Goal: Information Seeking & Learning: Learn about a topic

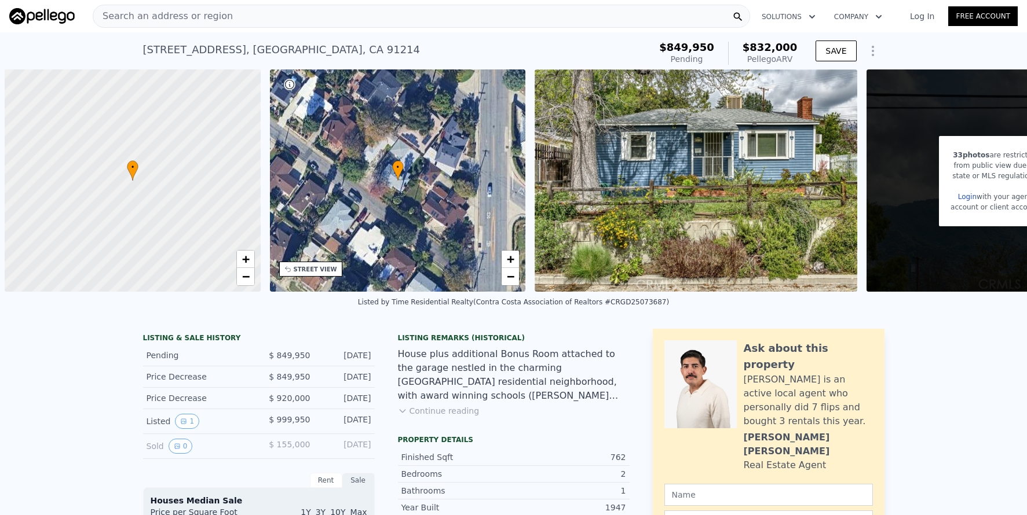
scroll to position [0, 5]
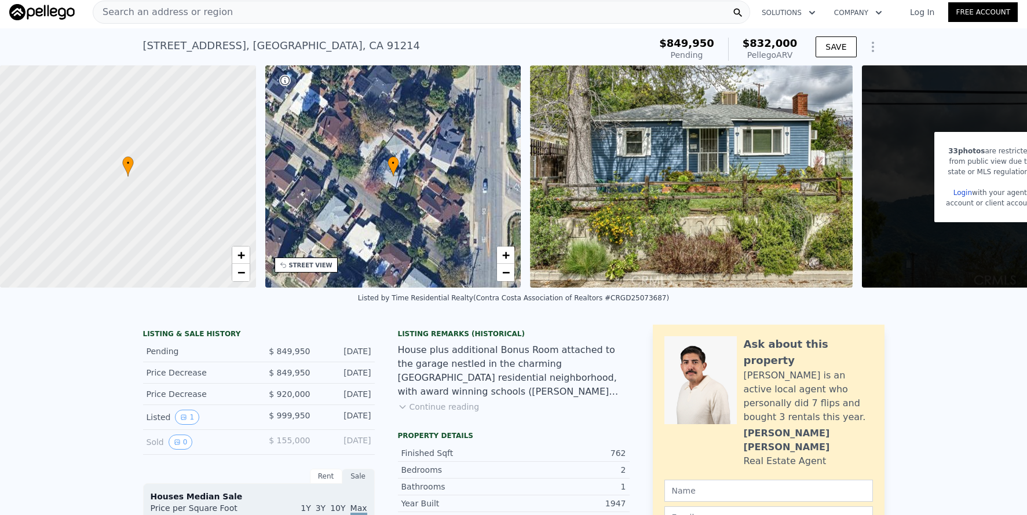
click at [200, 17] on span "Search an address or region" at bounding box center [163, 12] width 140 height 14
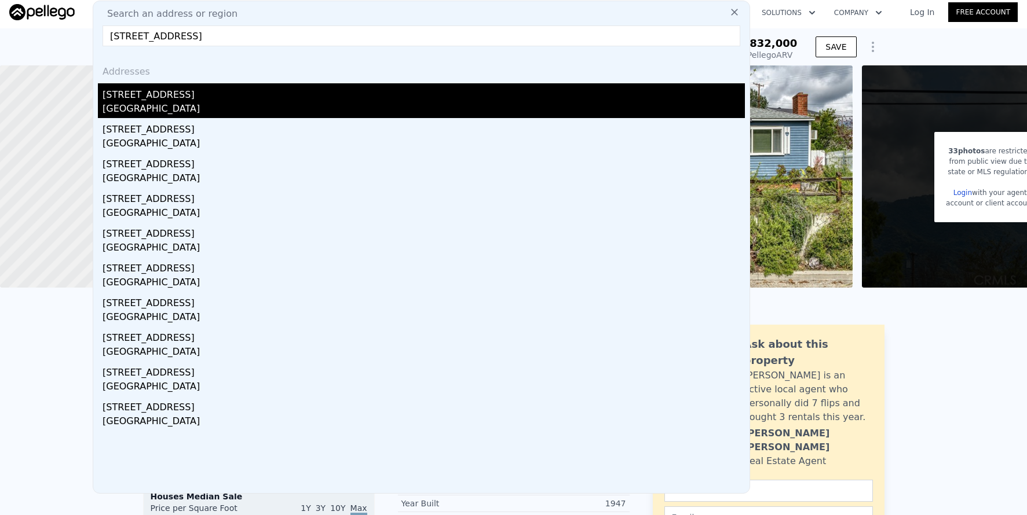
type input "[STREET_ADDRESS]"
click at [308, 107] on div "[GEOGRAPHIC_DATA]" at bounding box center [423, 110] width 642 height 16
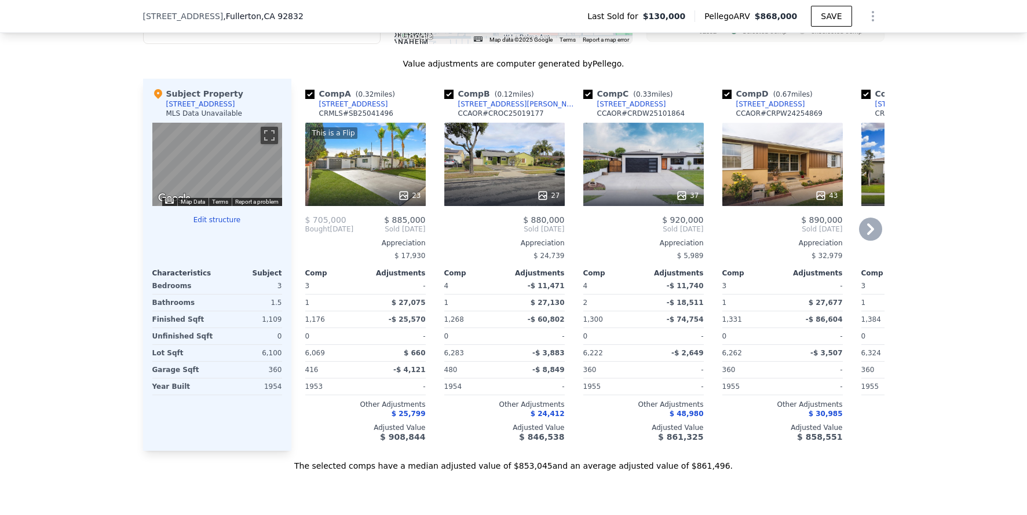
scroll to position [1070, 0]
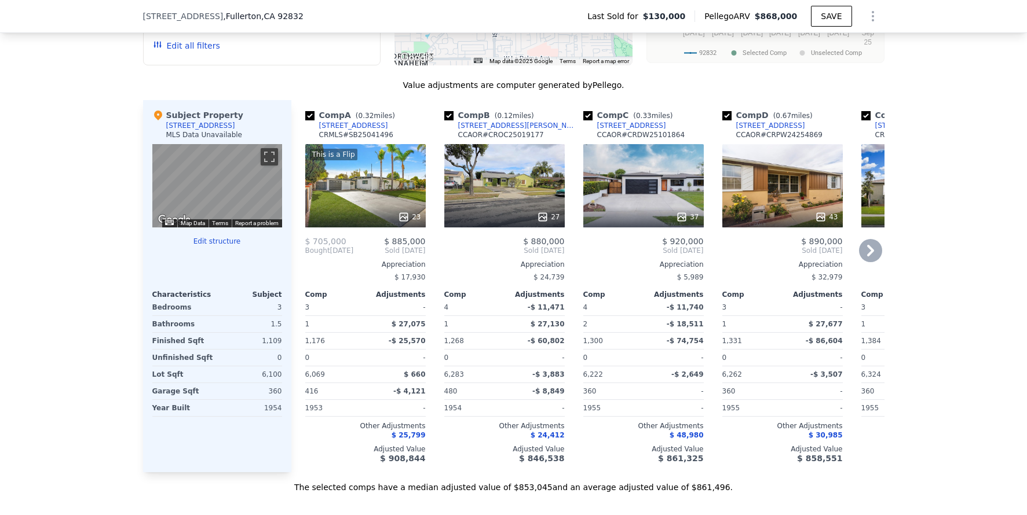
click at [486, 211] on div "27" at bounding box center [504, 185] width 120 height 83
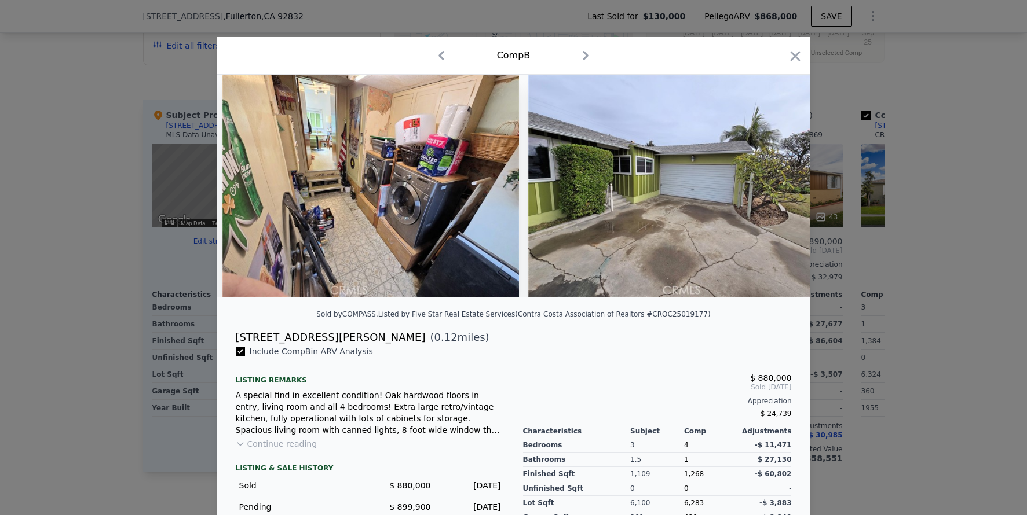
scroll to position [0, 6745]
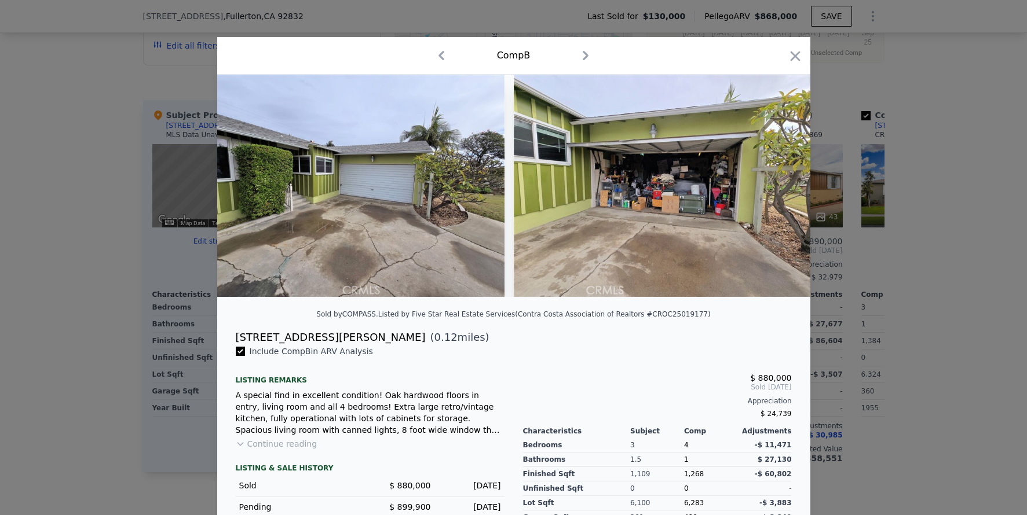
drag, startPoint x: 969, startPoint y: 295, endPoint x: 943, endPoint y: 302, distance: 27.1
click at [968, 296] on div at bounding box center [513, 257] width 1027 height 515
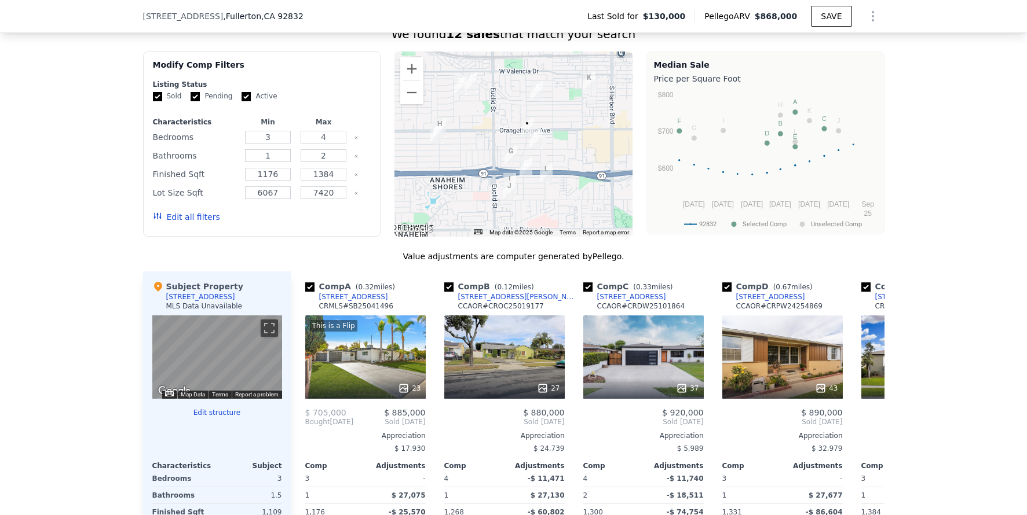
scroll to position [851, 0]
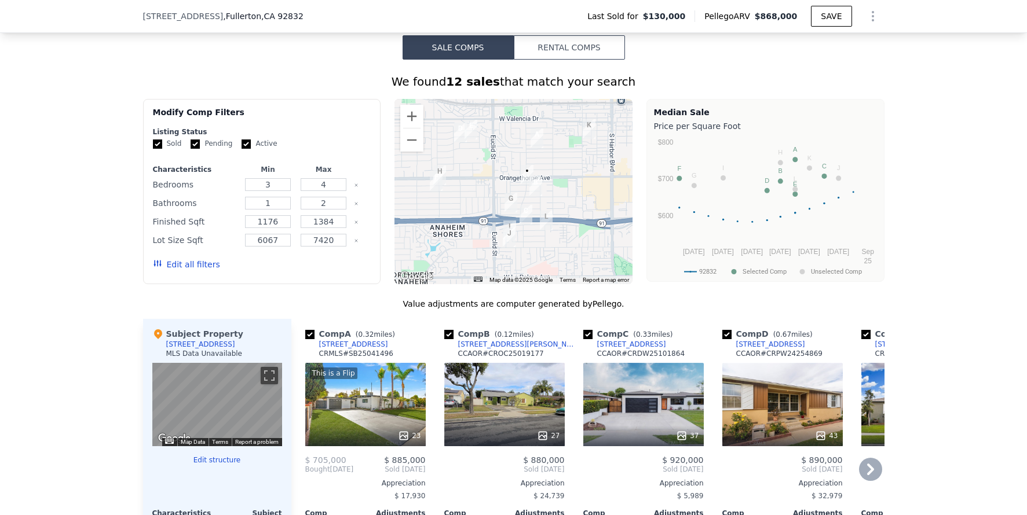
click at [868, 475] on icon at bounding box center [870, 469] width 23 height 23
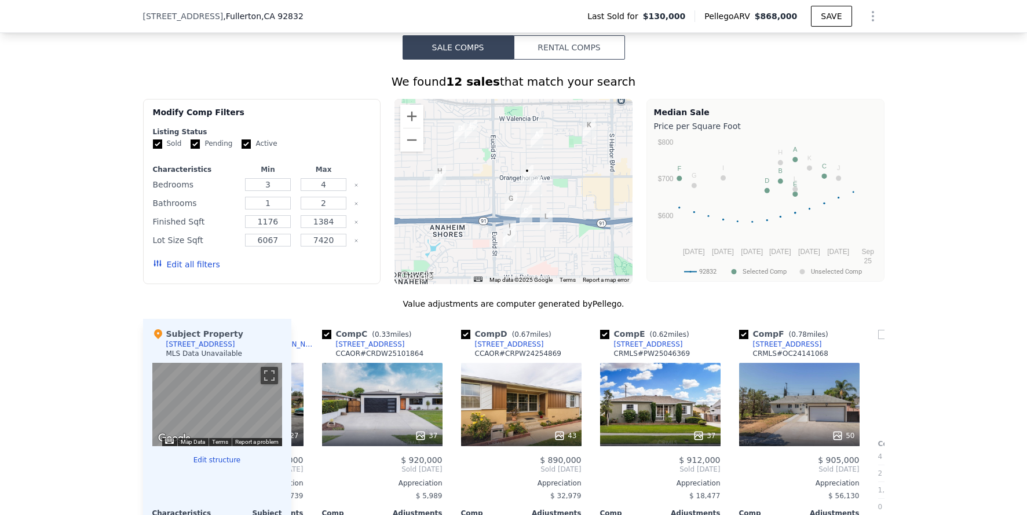
scroll to position [0, 278]
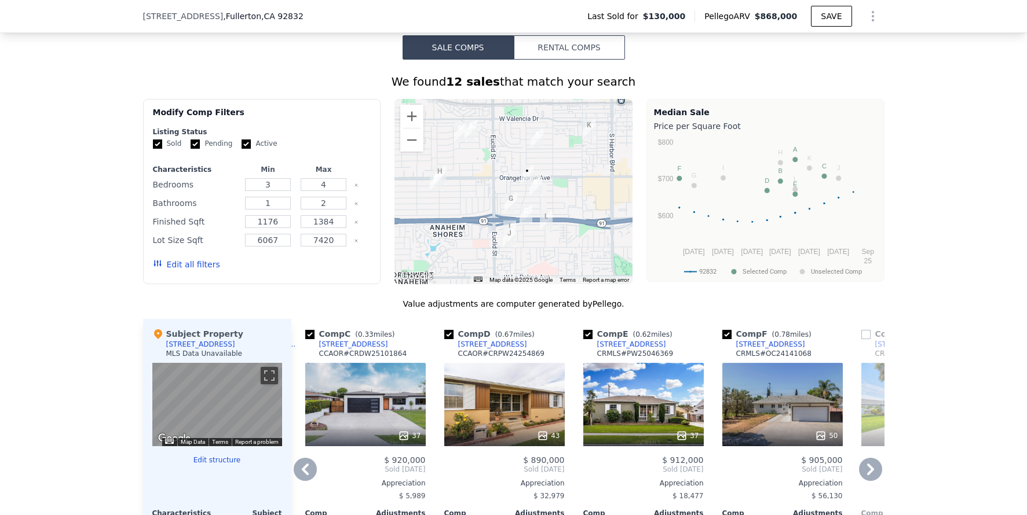
click at [859, 478] on icon at bounding box center [870, 469] width 23 height 23
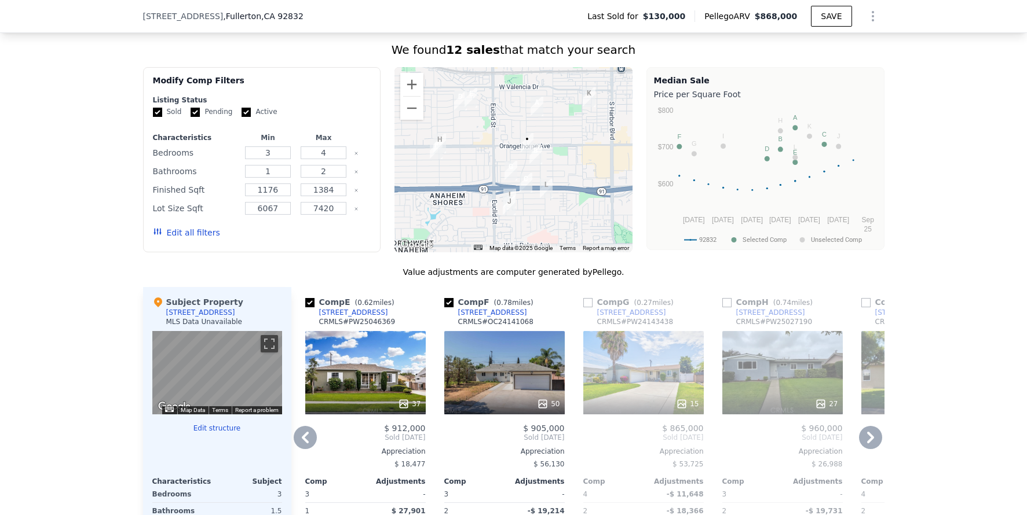
scroll to position [1068, 0]
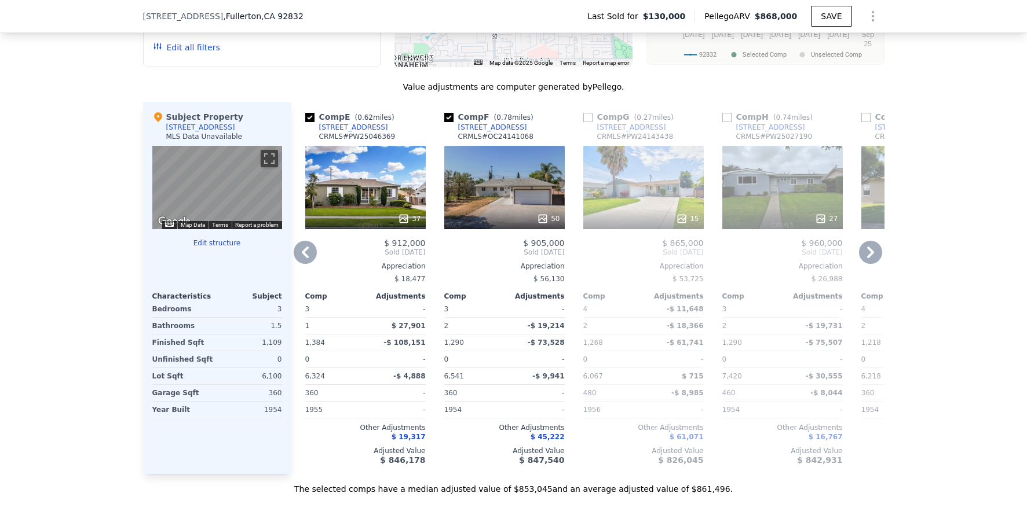
click at [859, 258] on icon at bounding box center [870, 252] width 23 height 23
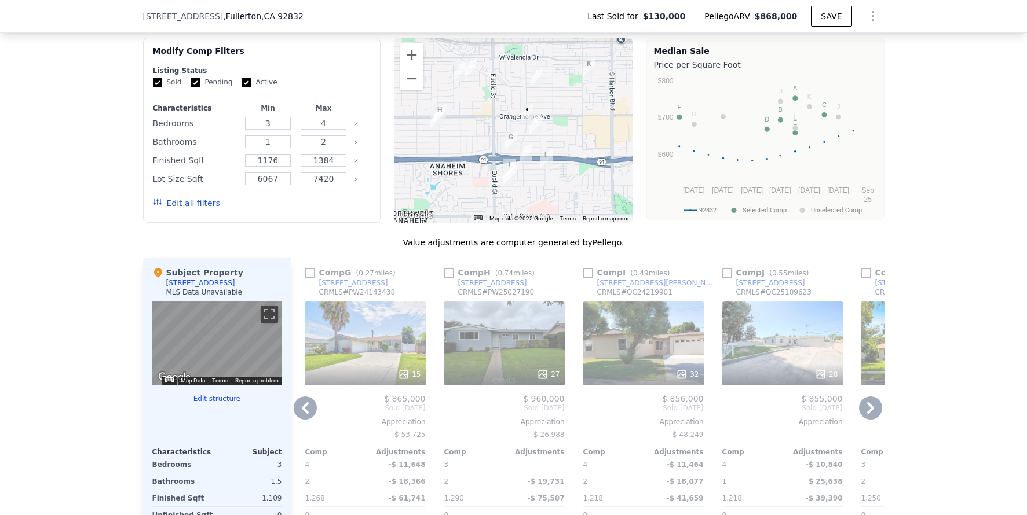
scroll to position [825, 0]
